Goal: Task Accomplishment & Management: Use online tool/utility

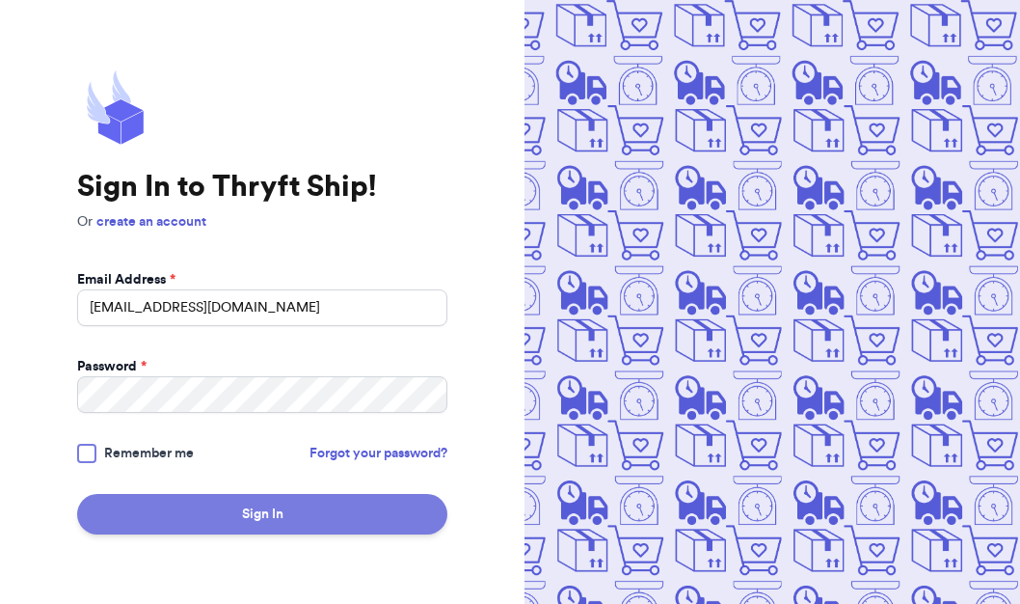
click at [259, 521] on button "Sign In" at bounding box center [262, 514] width 370 height 40
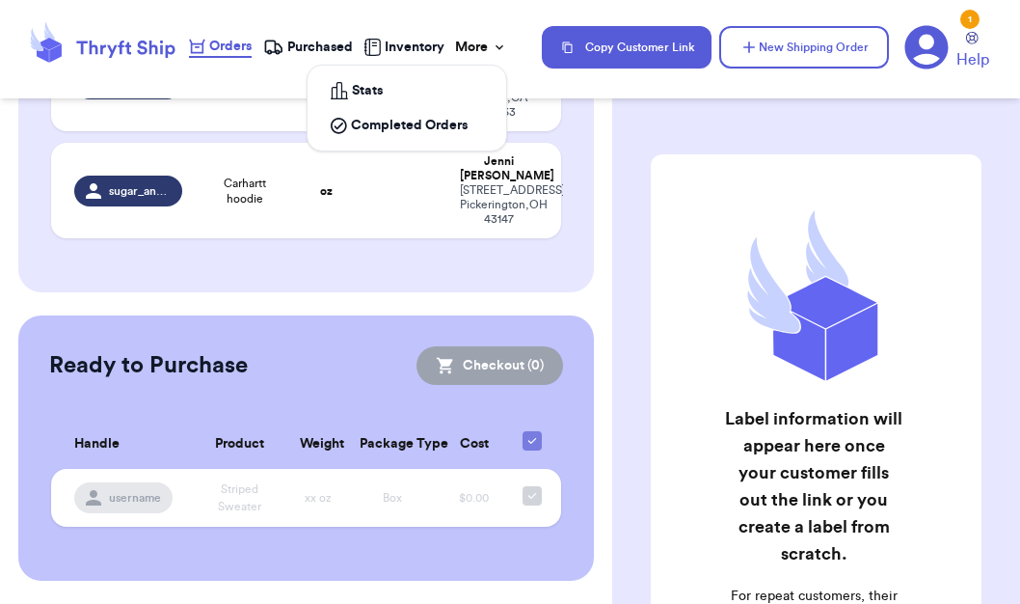
click at [487, 45] on div "More" at bounding box center [481, 47] width 52 height 19
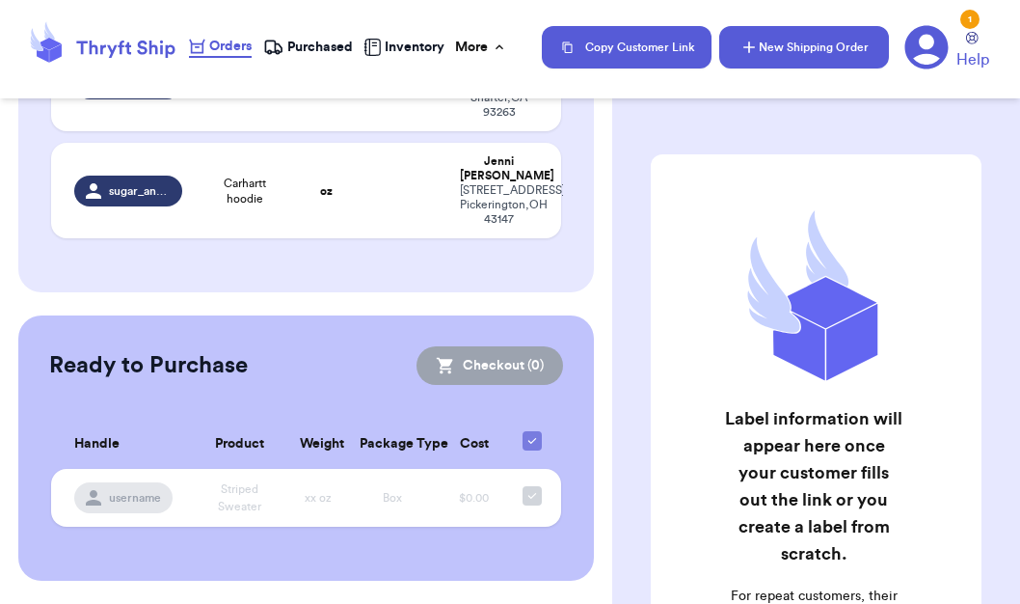
click at [816, 51] on button "New Shipping Order" at bounding box center [804, 47] width 170 height 42
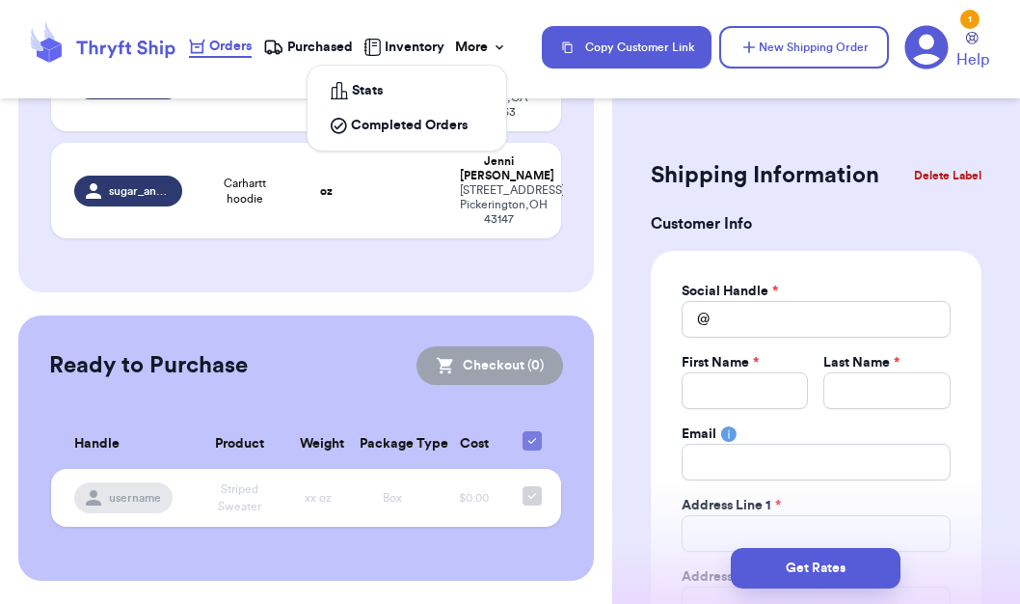
click at [482, 53] on div "More" at bounding box center [481, 47] width 52 height 19
click at [745, 194] on div "Shipping Information Delete Label" at bounding box center [816, 175] width 331 height 42
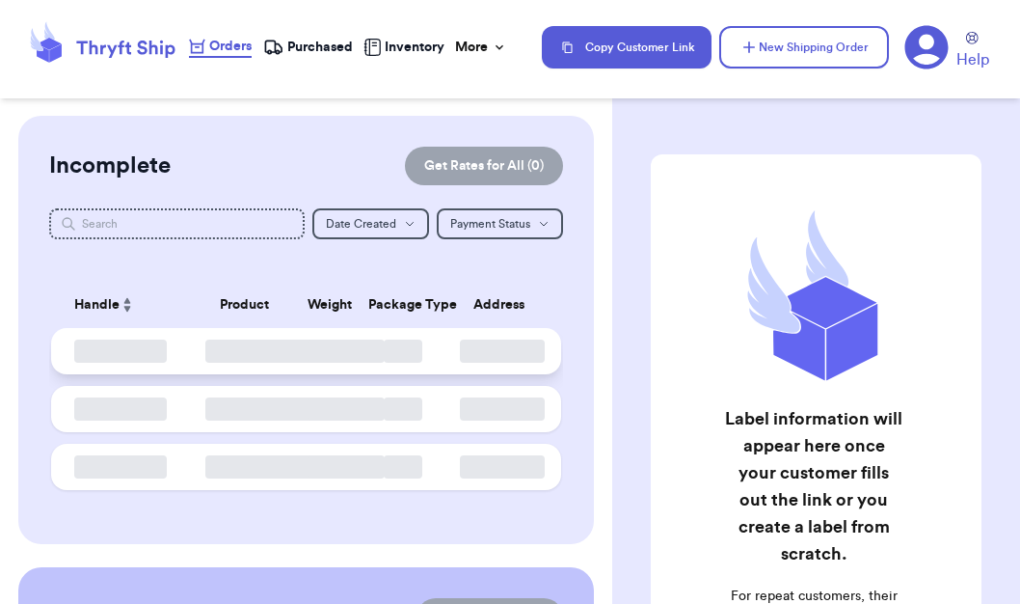
click at [173, 354] on td at bounding box center [122, 351] width 143 height 46
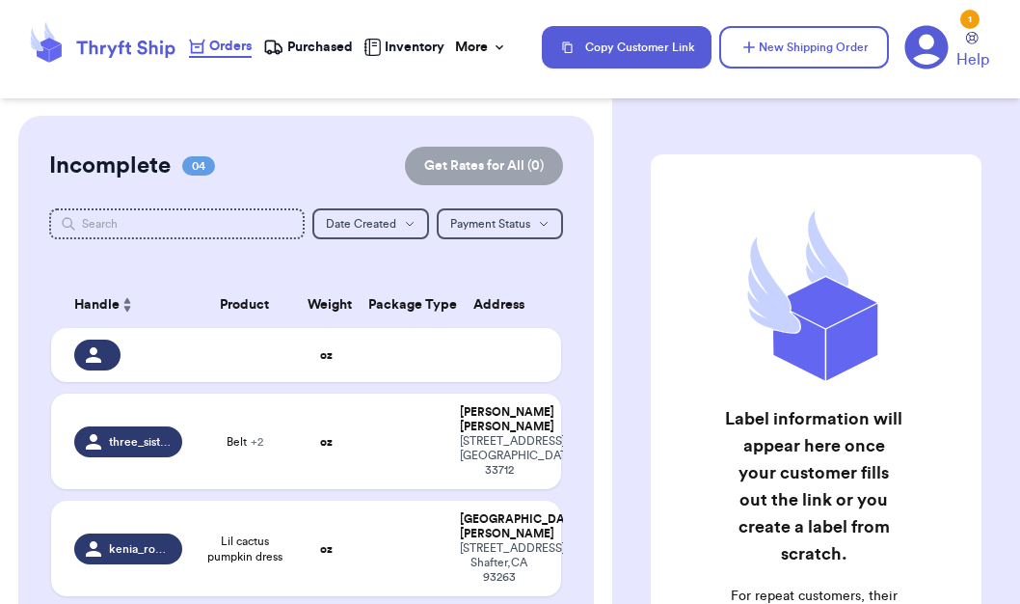
click at [312, 52] on span "Purchased" at bounding box center [320, 47] width 66 height 19
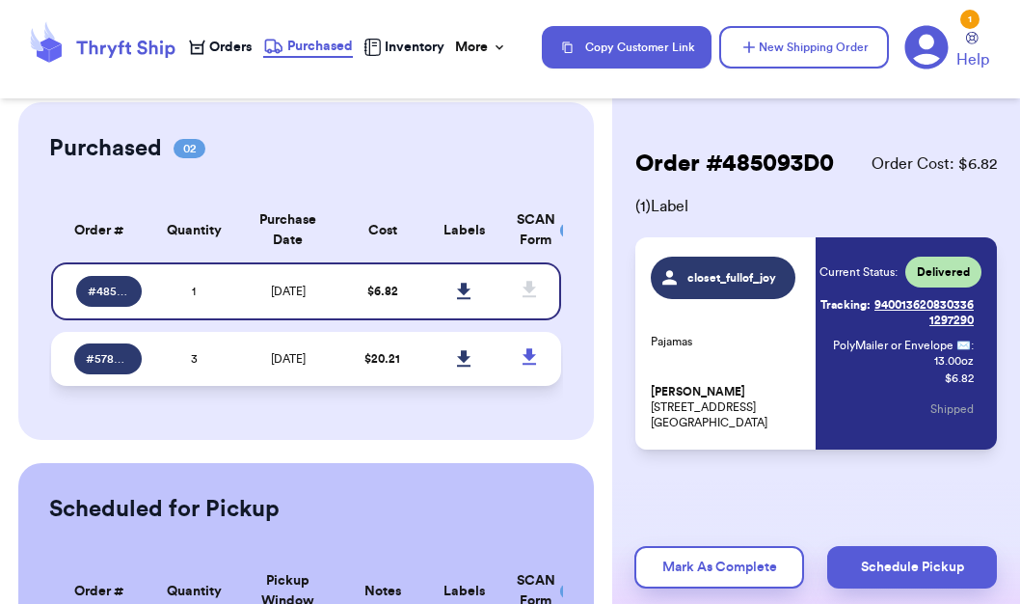
scroll to position [6, 0]
click at [214, 378] on td "3" at bounding box center [194, 359] width 82 height 54
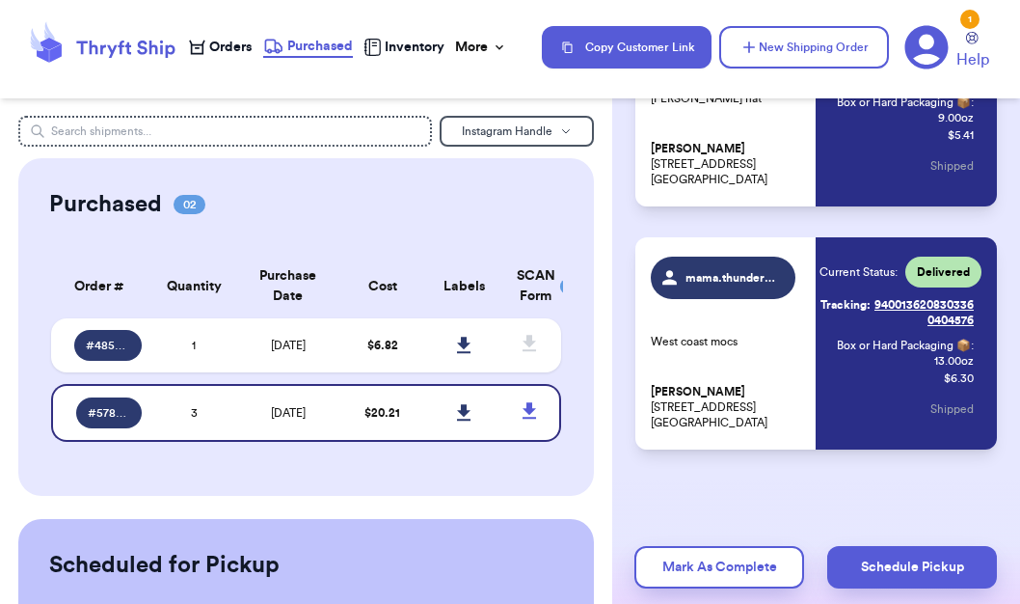
scroll to position [0, 0]
click at [304, 153] on div "Instagram Handle Purchased 02 Order # Qty Labels SCAN # 485093D0 1 # 5788E87A 3…" at bounding box center [306, 451] width 612 height 671
click at [284, 134] on input "text" at bounding box center [225, 131] width 414 height 31
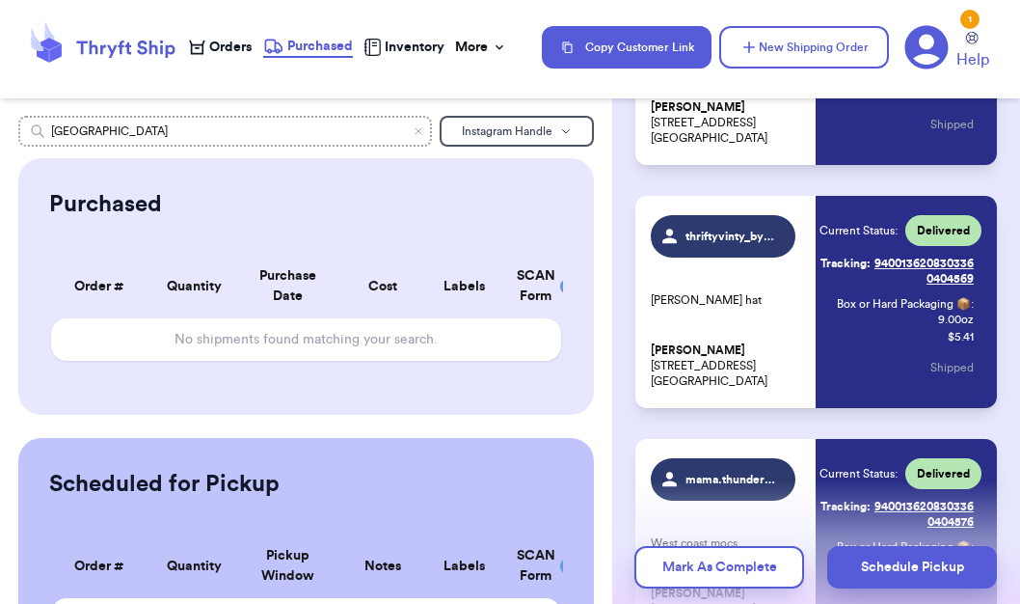
type input "brooklyn"
click at [517, 128] on span "Instagram Handle" at bounding box center [507, 131] width 91 height 12
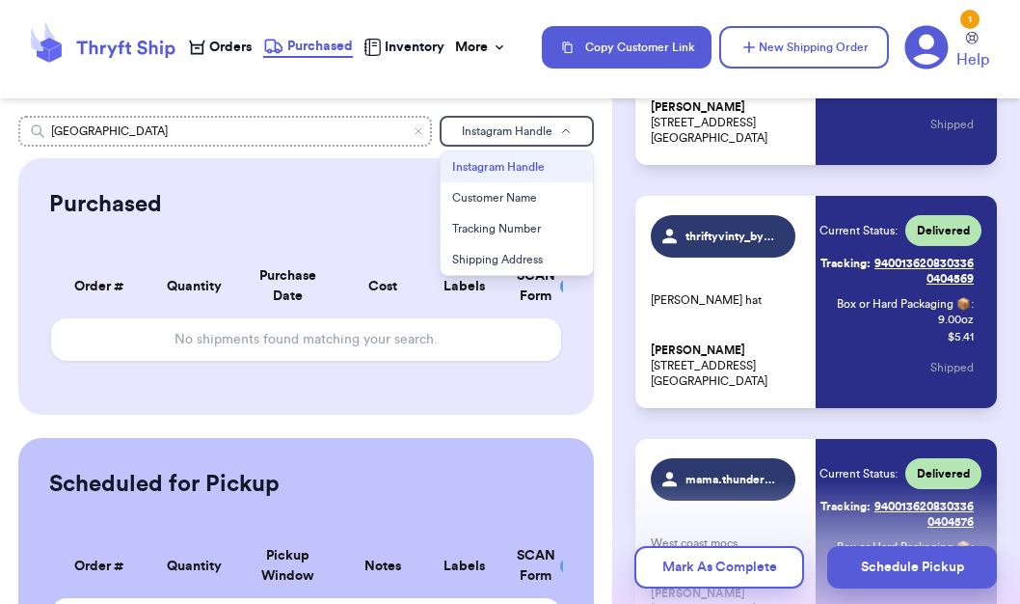
click at [222, 139] on input "brooklyn" at bounding box center [225, 131] width 414 height 31
